Goal: Task Accomplishment & Management: Use online tool/utility

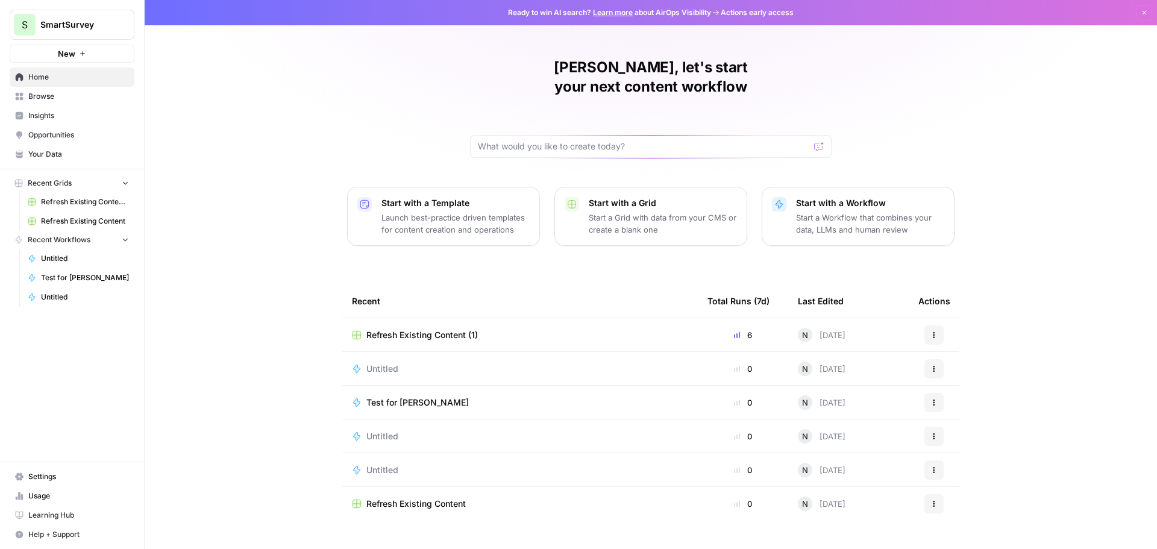
click at [438, 329] on span "Refresh Existing Content (1)" at bounding box center [421, 335] width 111 height 12
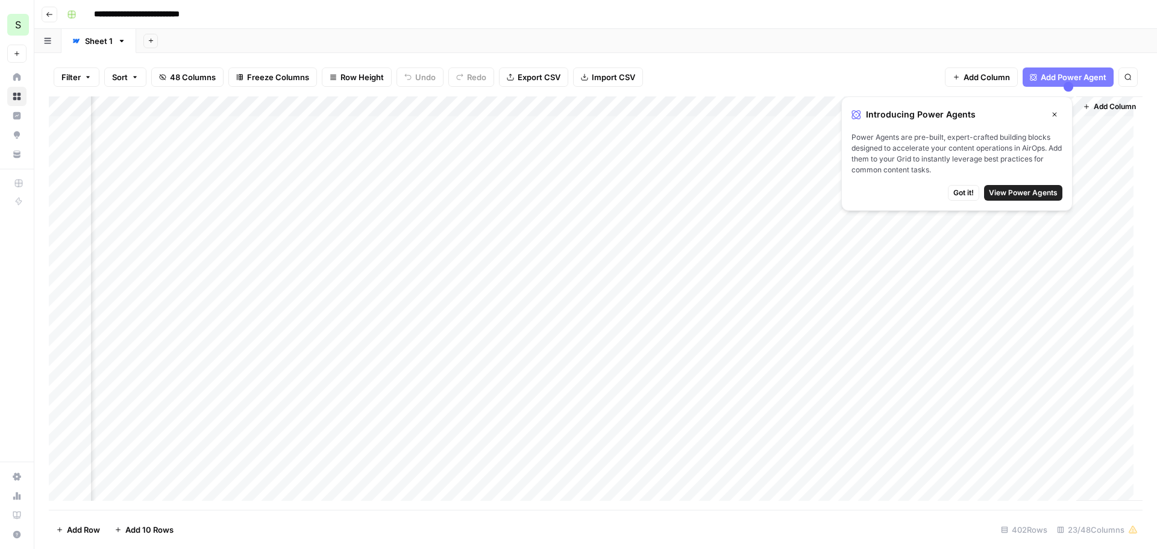
scroll to position [0, 2231]
click at [959, 192] on span "Got it!" at bounding box center [963, 192] width 20 height 11
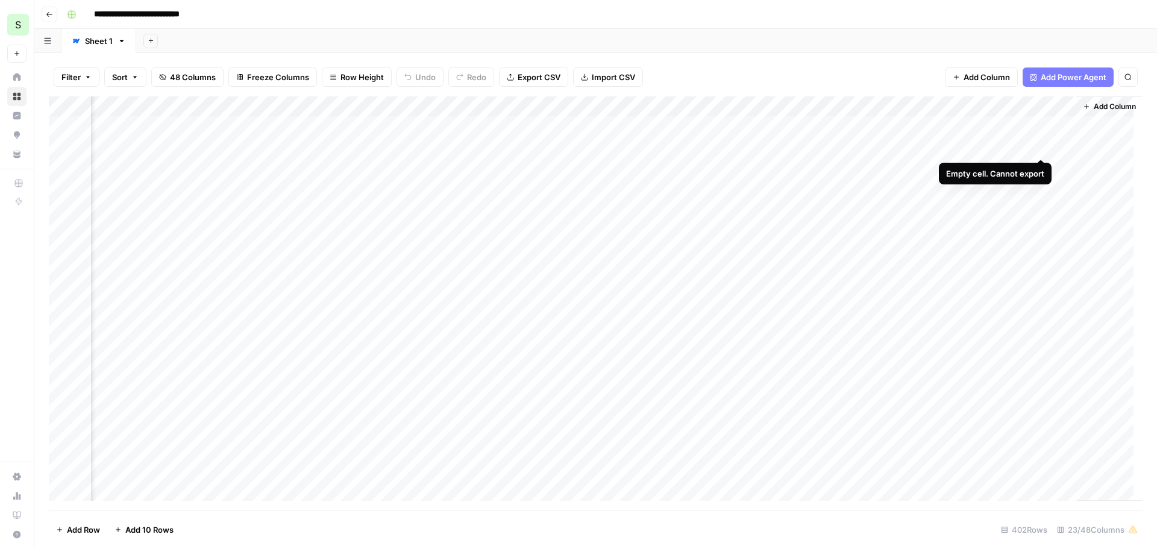
click at [1041, 146] on div "Add Column" at bounding box center [596, 302] width 1094 height 413
click at [756, 146] on div "Add Column" at bounding box center [596, 302] width 1094 height 413
click at [785, 146] on div "Add Column" at bounding box center [596, 302] width 1094 height 413
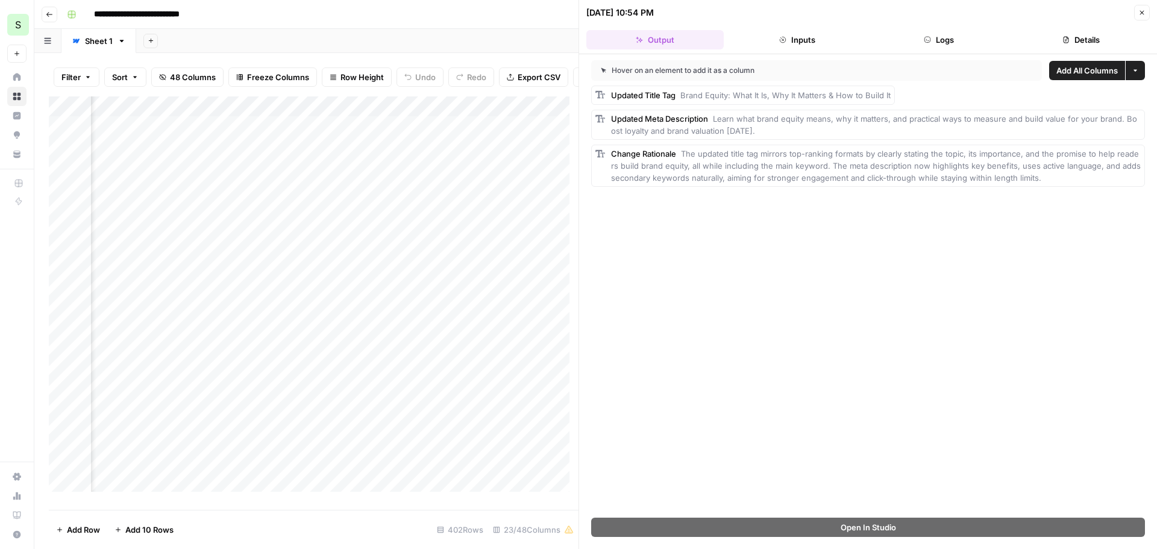
scroll to position [0, 885]
click at [382, 155] on div "Add Column" at bounding box center [314, 298] width 530 height 404
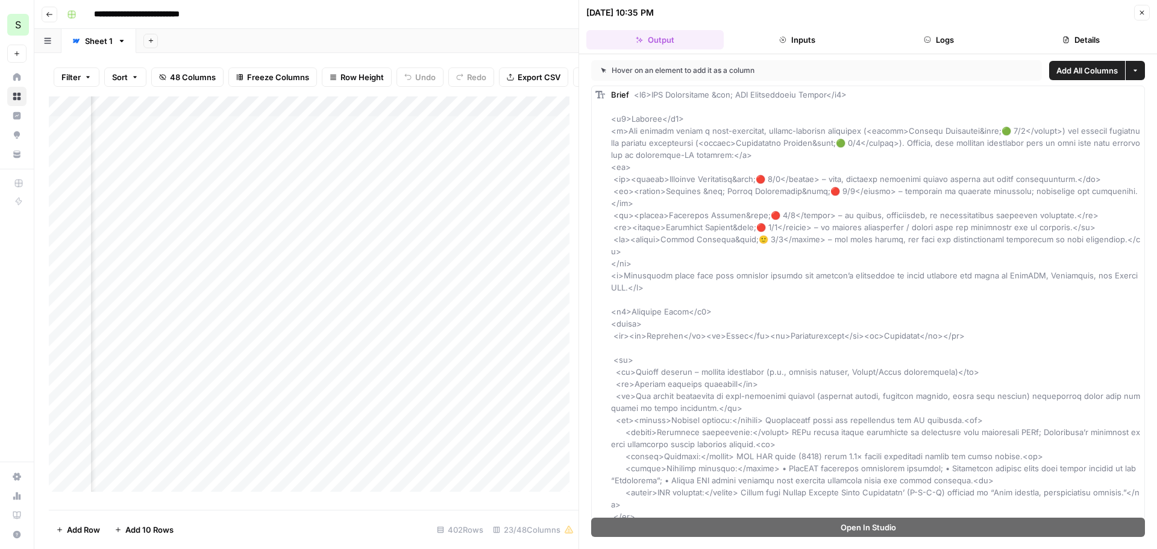
scroll to position [0, 1197]
click at [378, 153] on div "Add Column" at bounding box center [314, 298] width 530 height 404
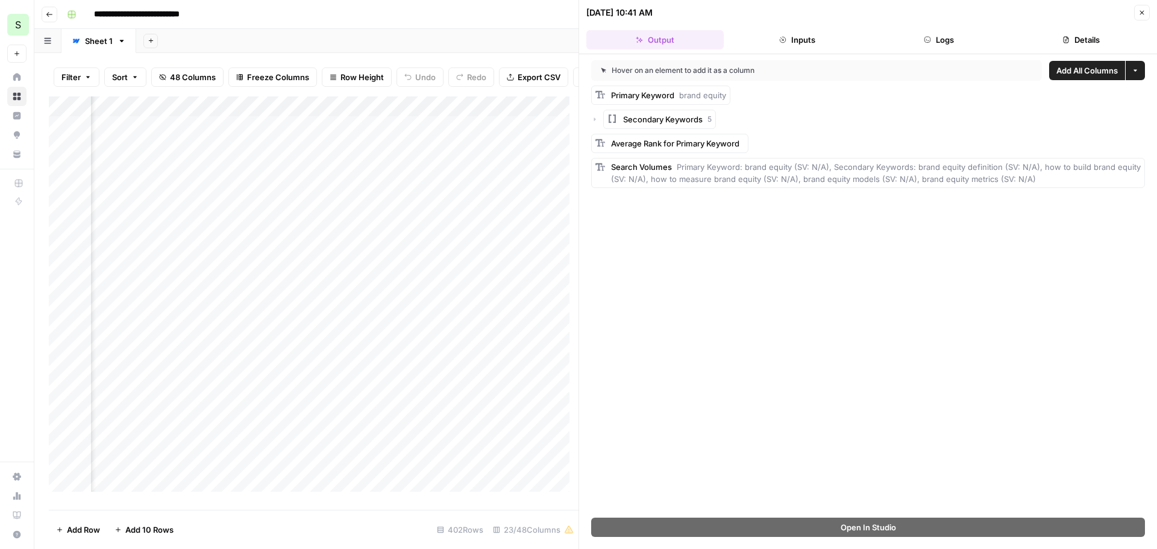
click at [594, 118] on icon "button" at bounding box center [595, 120] width 2 height 4
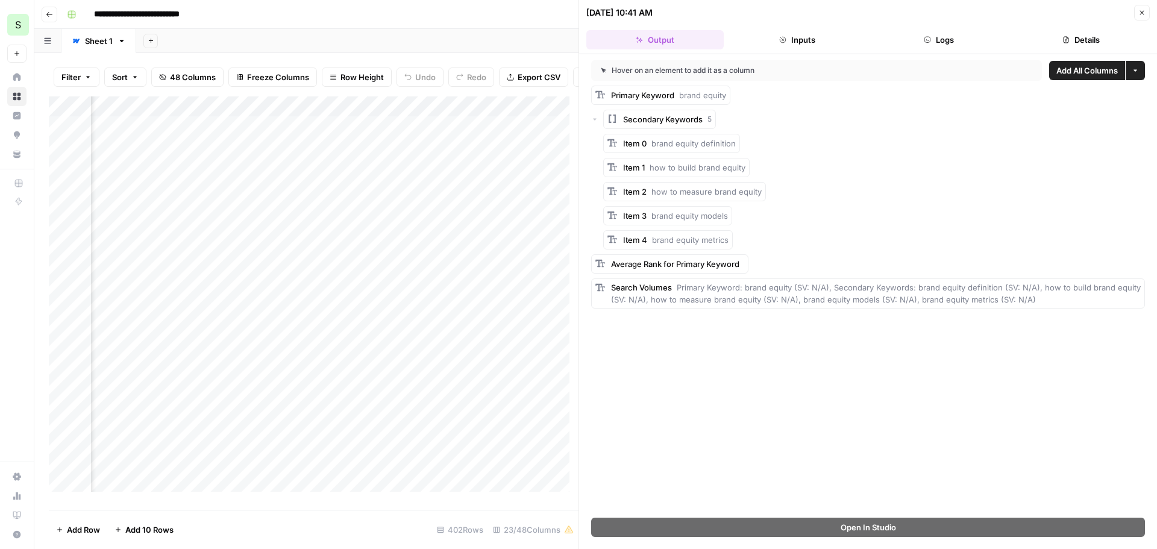
scroll to position [0, 1581]
click at [415, 155] on div "Add Column" at bounding box center [314, 298] width 530 height 404
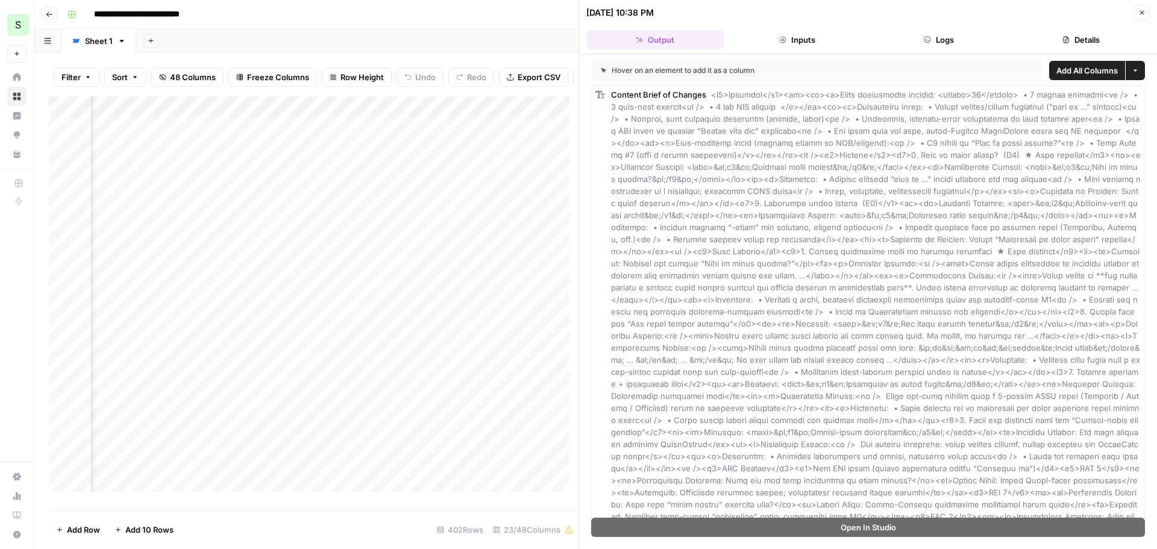
scroll to position [0, 1858]
click at [445, 155] on div "Add Column" at bounding box center [314, 298] width 530 height 404
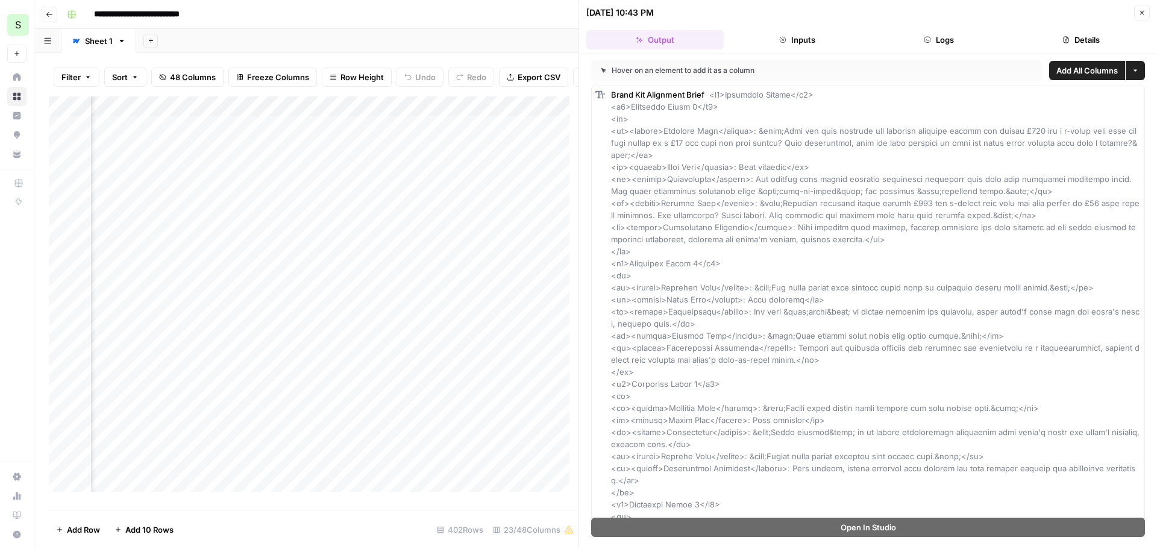
scroll to position [0, 2206]
click at [395, 155] on div "Add Column" at bounding box center [314, 298] width 530 height 404
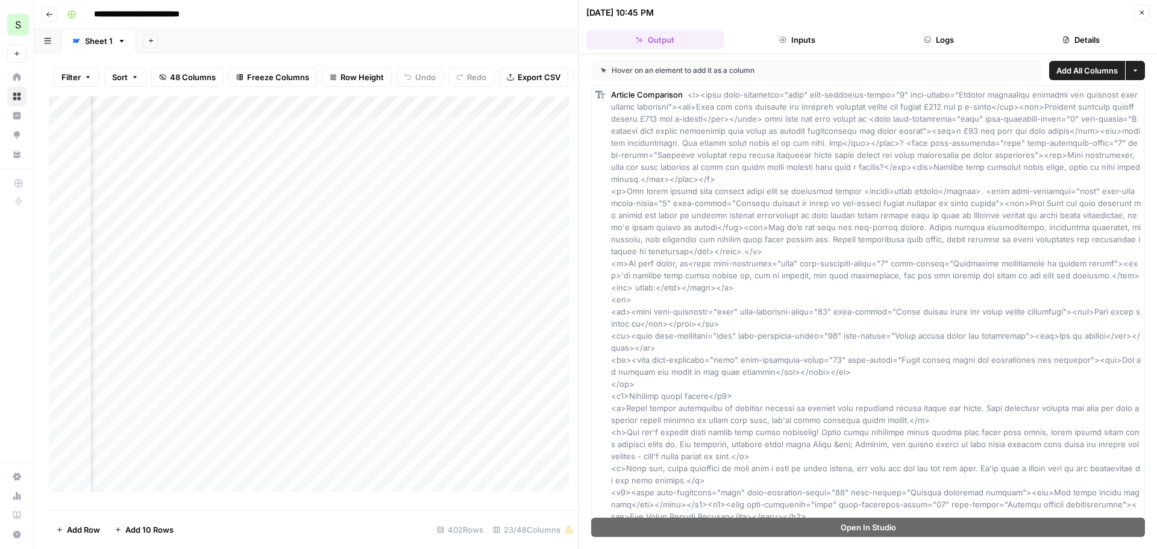
scroll to position [0, 2470]
click at [365, 154] on div "Add Column" at bounding box center [314, 298] width 530 height 404
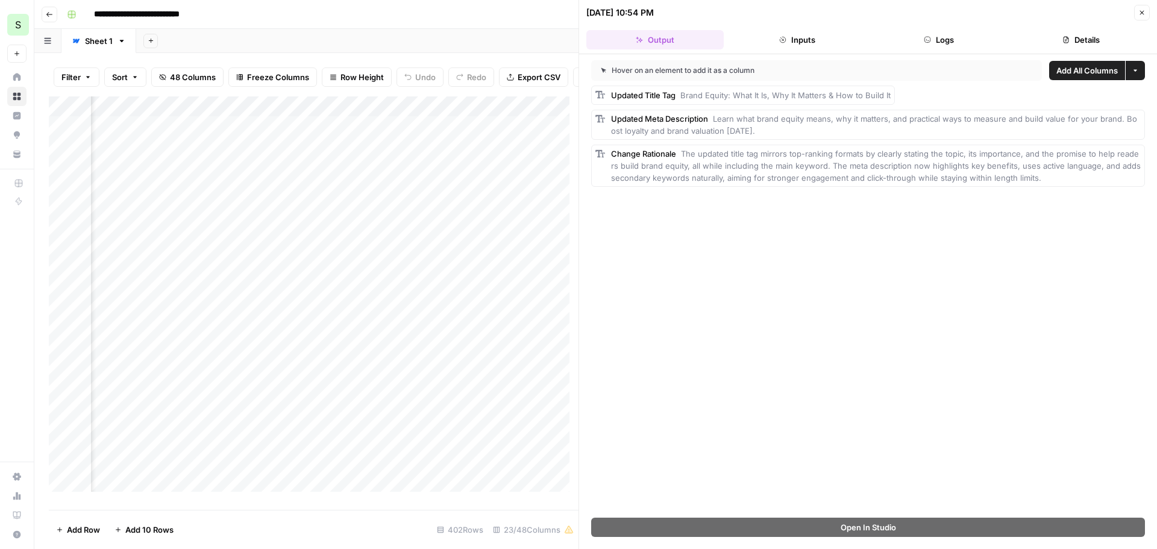
scroll to position [0, 2046]
click at [1143, 12] on icon "button" at bounding box center [1142, 13] width 4 height 4
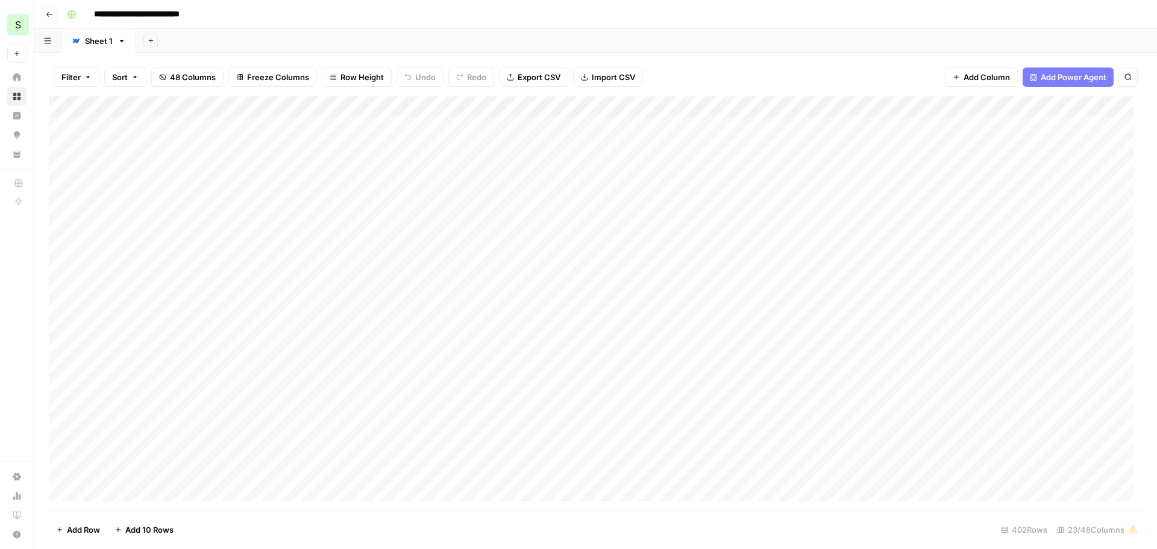
click at [163, 77] on icon "button" at bounding box center [163, 77] width 7 height 6
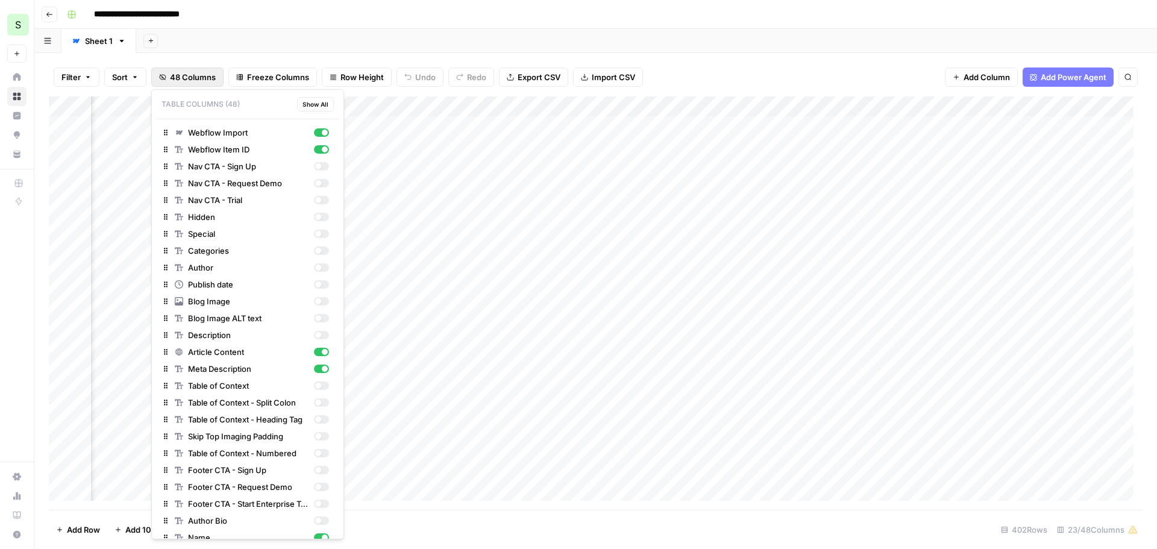
scroll to position [0, 2231]
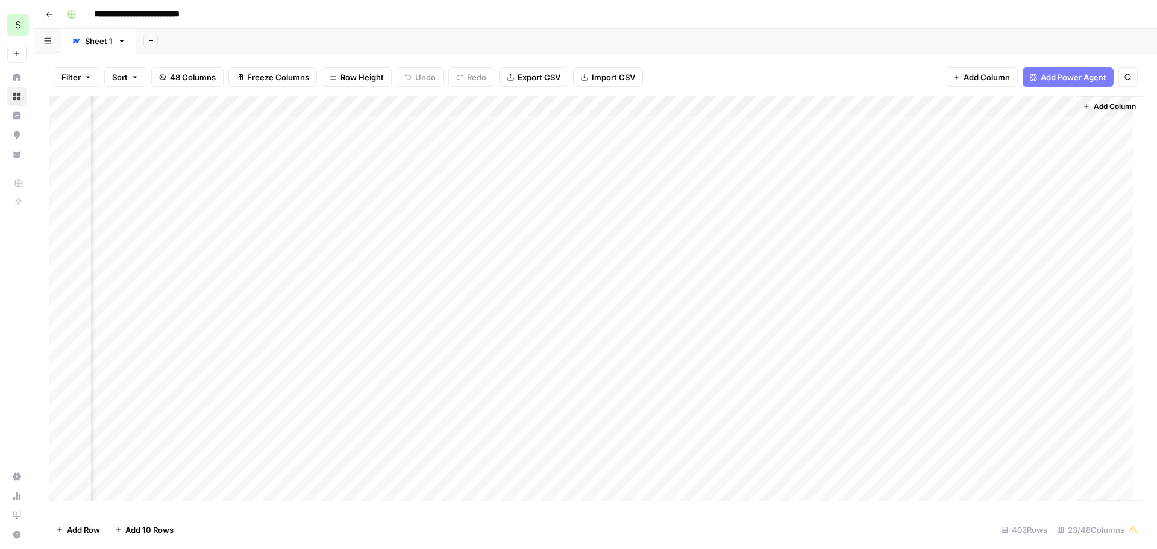
click at [404, 7] on div "**********" at bounding box center [603, 14] width 1083 height 19
drag, startPoint x: 541, startPoint y: 104, endPoint x: 678, endPoint y: 102, distance: 137.4
click at [678, 102] on div "Add Column" at bounding box center [596, 302] width 1094 height 413
drag, startPoint x: 678, startPoint y: 102, endPoint x: 802, endPoint y: 98, distance: 123.6
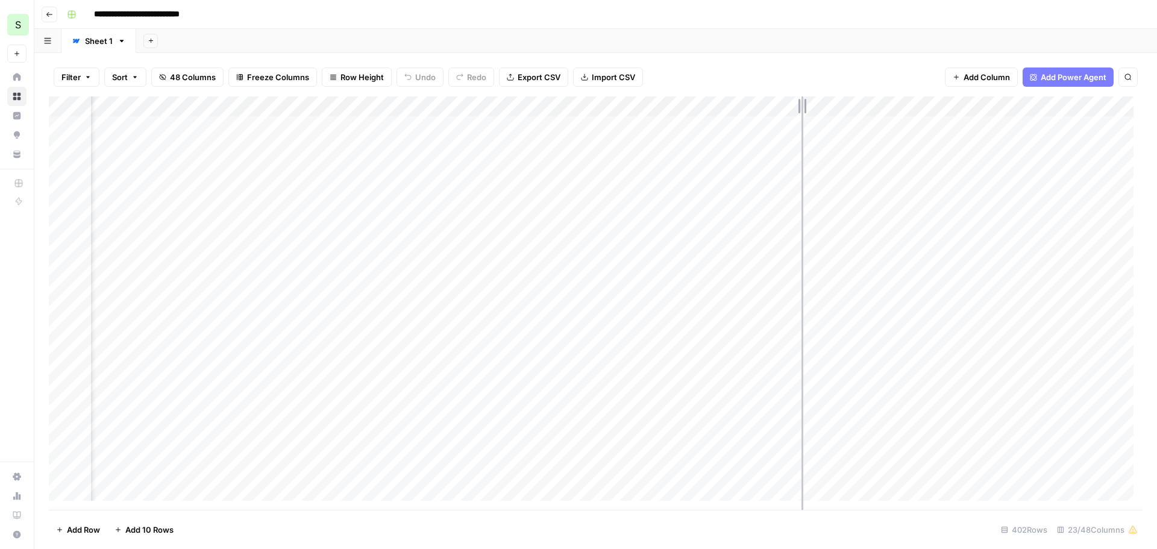
click at [802, 98] on div "Add Column" at bounding box center [596, 302] width 1094 height 413
click at [482, 510] on footer "Add Row Add 10 Rows 402 Rows 23/48 Columns" at bounding box center [596, 529] width 1094 height 39
click at [201, 74] on span "48 Columns" at bounding box center [193, 77] width 46 height 12
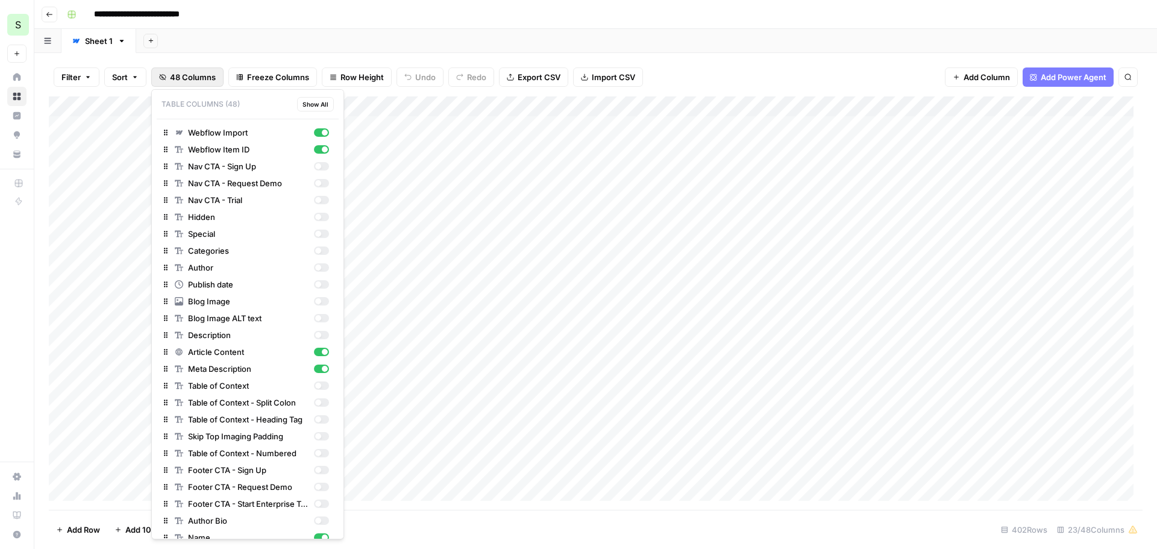
click at [392, 16] on div "**********" at bounding box center [603, 14] width 1083 height 19
